Goal: Task Accomplishment & Management: Use online tool/utility

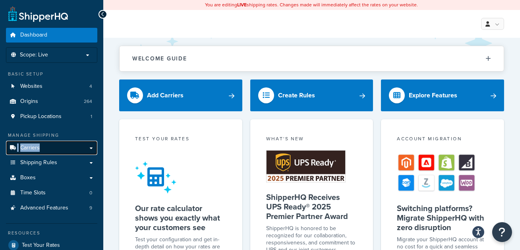
click at [46, 145] on link "Carriers" at bounding box center [51, 148] width 91 height 15
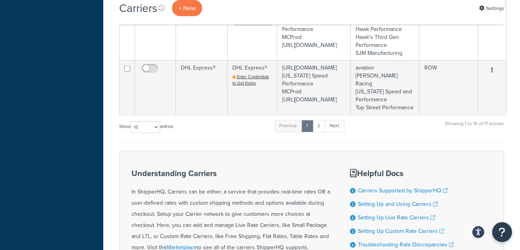
scroll to position [1432, 0]
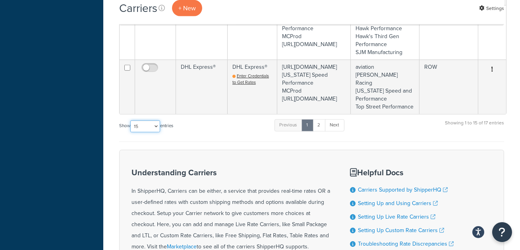
click at [154, 132] on select "10 15 25 50 100" at bounding box center [145, 126] width 30 height 12
select select "50"
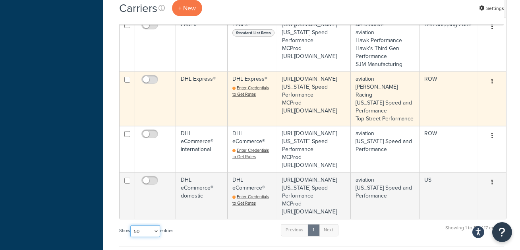
scroll to position [1421, 0]
click at [245, 97] on span "Enter Credentials to Get Rates" at bounding box center [251, 90] width 37 height 13
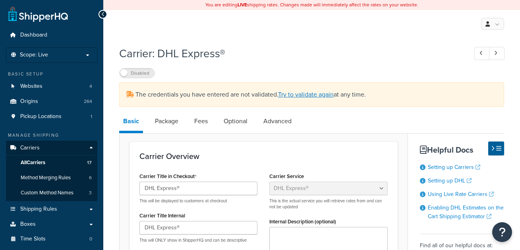
select select "dhl"
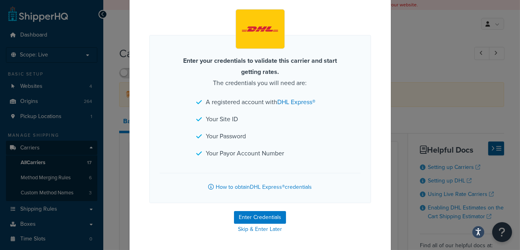
scroll to position [38, 0]
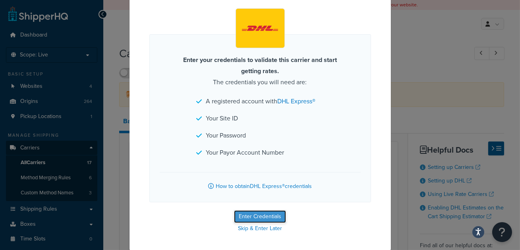
click at [264, 214] on button "Enter Credentials" at bounding box center [260, 216] width 52 height 13
select select "US"
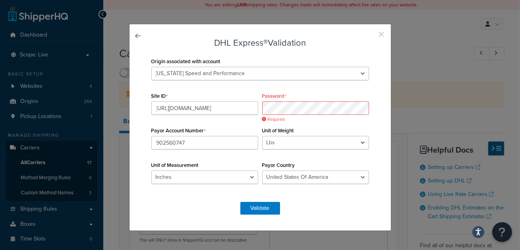
click at [371, 36] on button "button" at bounding box center [370, 37] width 2 height 2
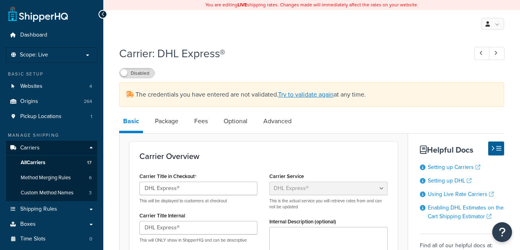
select select "dhl"
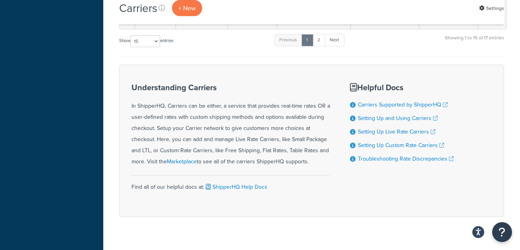
scroll to position [1501, 0]
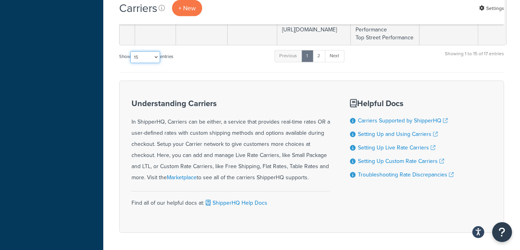
click at [138, 63] on select "10 15 25 50 100" at bounding box center [145, 57] width 30 height 12
select select "50"
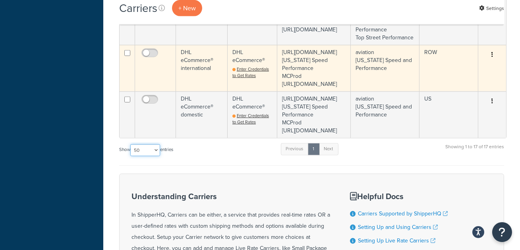
scroll to position [1468, 0]
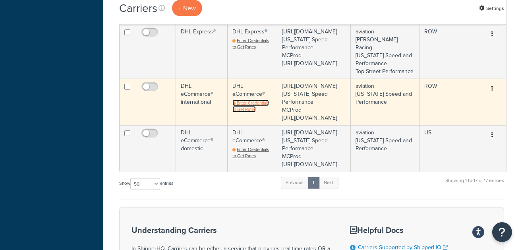
click at [248, 113] on span "Enter Credentials to Get Rates" at bounding box center [251, 106] width 37 height 13
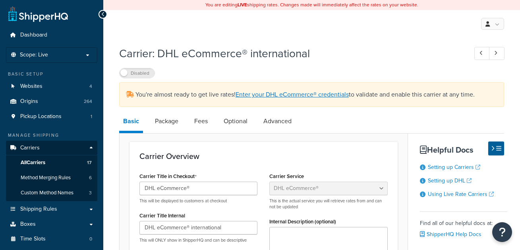
select select "dhlEcommercev4"
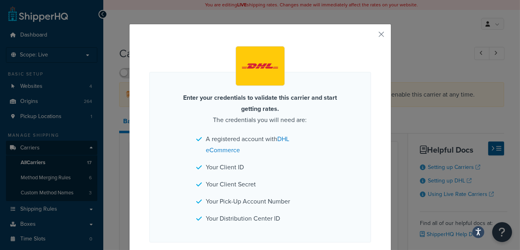
scroll to position [40, 0]
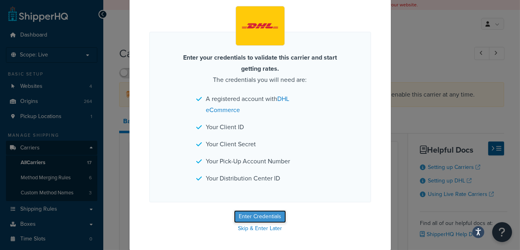
click at [264, 216] on button "Enter Credentials" at bounding box center [260, 216] width 52 height 13
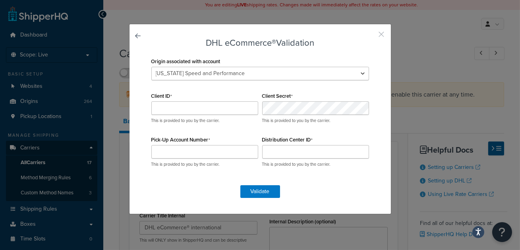
click at [371, 36] on button "button" at bounding box center [370, 37] width 2 height 2
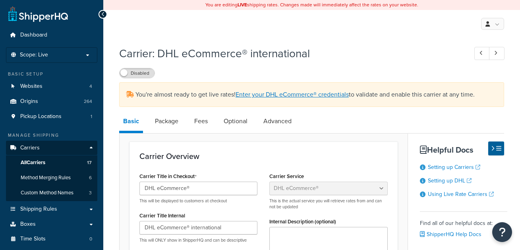
select select "dhlEcommercev4"
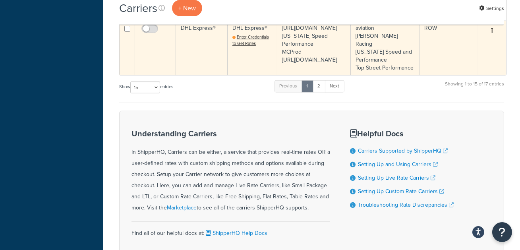
scroll to position [1471, 0]
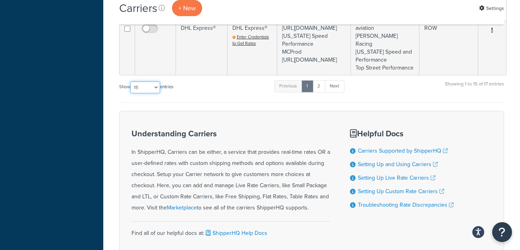
click at [139, 93] on select "10 15 25 50 100" at bounding box center [145, 88] width 30 height 12
select select "100"
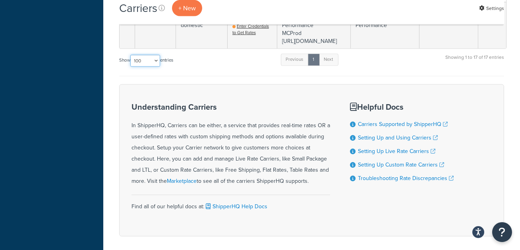
scroll to position [1593, 0]
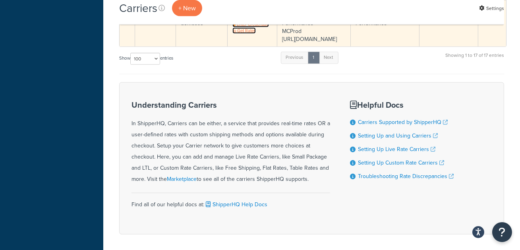
click at [248, 34] on span "Enter Credentials to Get Rates" at bounding box center [251, 27] width 37 height 13
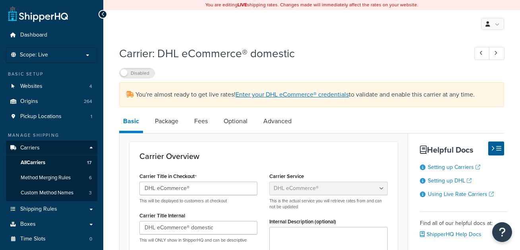
select select "dhlEcommercev4"
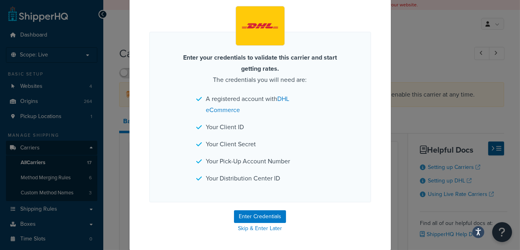
scroll to position [40, 0]
click at [280, 214] on button "Enter Credentials" at bounding box center [260, 217] width 52 height 13
